Goal: Information Seeking & Learning: Learn about a topic

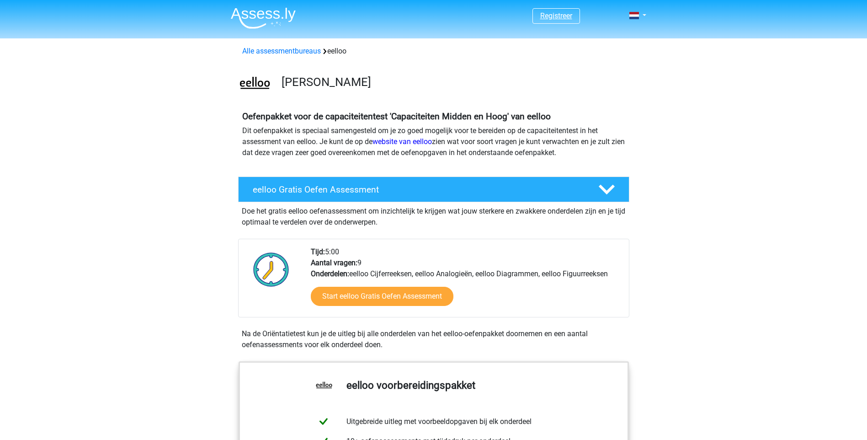
click at [554, 18] on link "Registreer" at bounding box center [556, 15] width 32 height 9
click at [633, 16] on span at bounding box center [634, 15] width 10 height 7
click at [616, 48] on link "Login" at bounding box center [610, 51] width 63 height 15
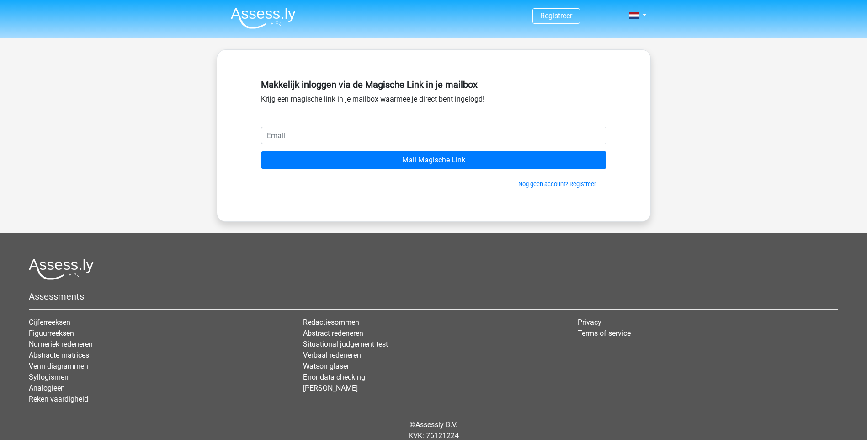
click at [349, 130] on input "email" at bounding box center [433, 135] width 345 height 17
type input "[EMAIL_ADDRESS][DOMAIN_NAME]"
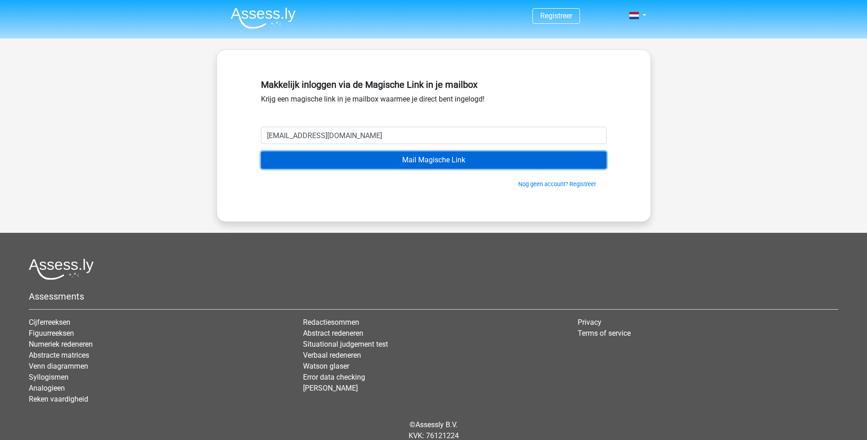
click at [427, 162] on input "Mail Magische Link" at bounding box center [433, 159] width 345 height 17
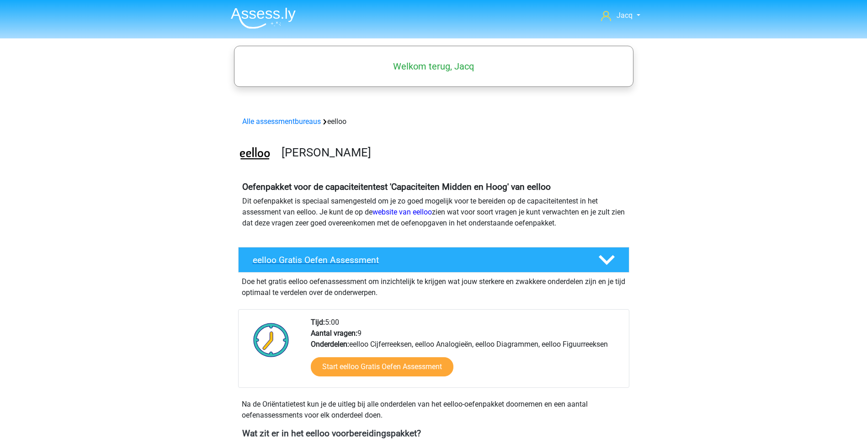
click at [468, 265] on div "eelloo Gratis Oefen Assessment" at bounding box center [433, 260] width 391 height 26
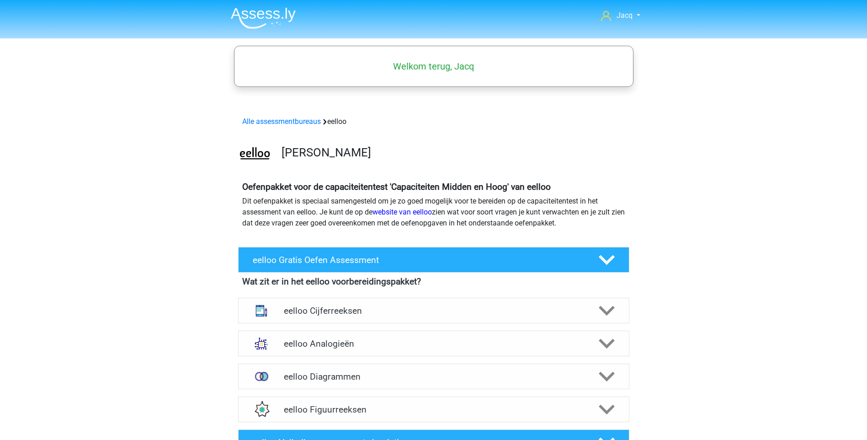
drag, startPoint x: 351, startPoint y: 198, endPoint x: 610, endPoint y: 223, distance: 260.3
click at [610, 223] on p "Dit oefenpakket is speciaal samengesteld om je zo goed mogelijk voor te bereide…" at bounding box center [433, 212] width 383 height 33
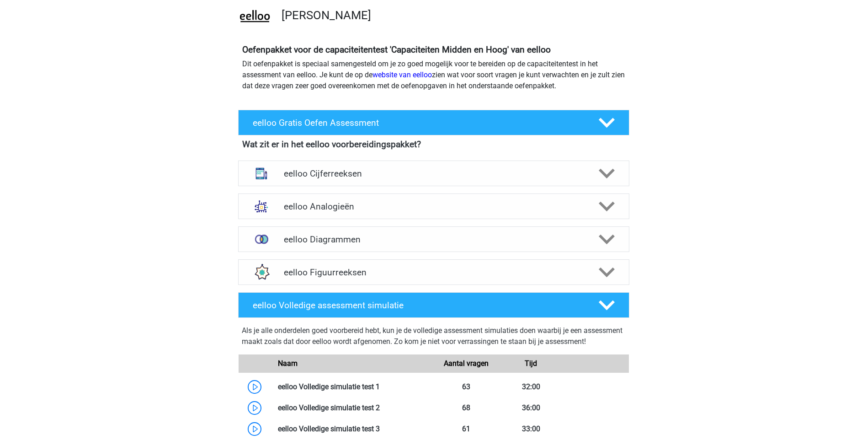
scroll to position [91, 0]
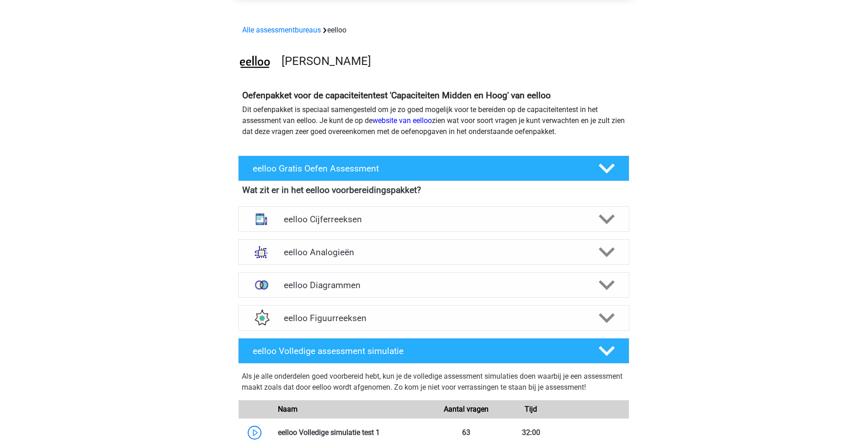
drag, startPoint x: 752, startPoint y: 1, endPoint x: 762, endPoint y: 23, distance: 23.9
click at [762, 23] on div "Jacq [EMAIL_ADDRESS][DOMAIN_NAME] Nederlands" at bounding box center [433, 389] width 867 height 961
click at [180, 76] on div "Jacq [EMAIL_ADDRESS][DOMAIN_NAME] Nederlands" at bounding box center [433, 389] width 867 height 961
click at [318, 223] on h4 "eelloo Cijferreeksen" at bounding box center [433, 219] width 299 height 11
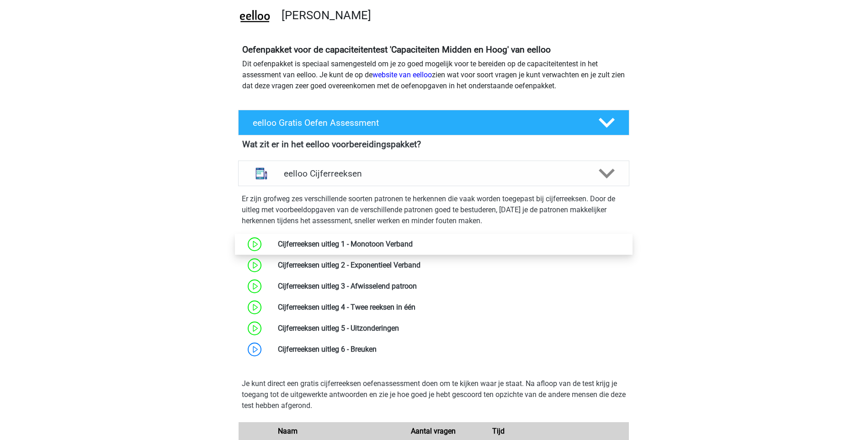
scroll to position [46, 0]
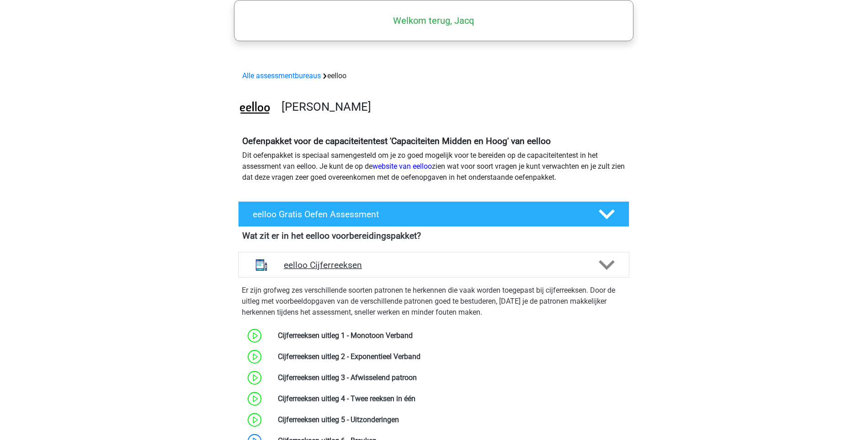
click at [474, 265] on h4 "eelloo Cijferreeksen" at bounding box center [433, 265] width 299 height 11
